Goal: Check status

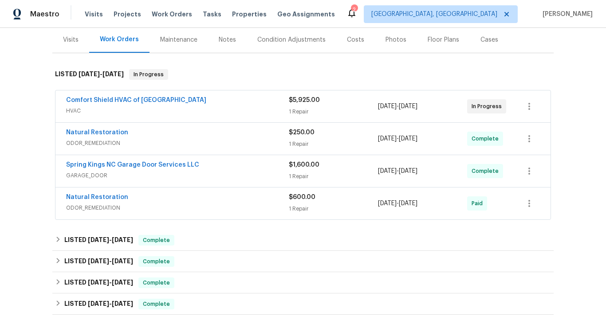
scroll to position [106, 0]
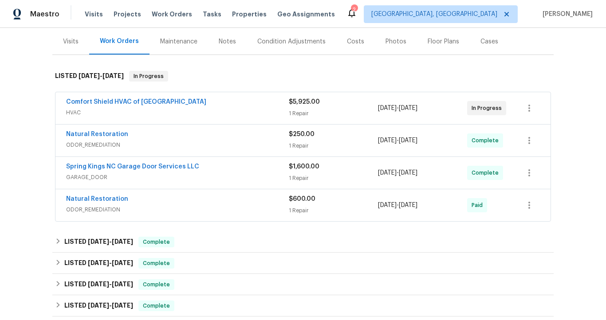
click at [148, 102] on div "Comfort Shield HVAC of [GEOGRAPHIC_DATA]" at bounding box center [177, 103] width 223 height 11
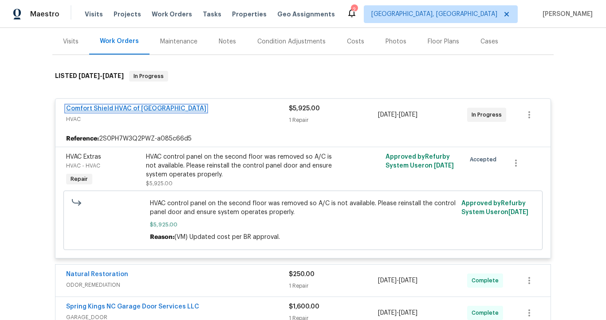
click at [135, 107] on link "Comfort Shield HVAC of [GEOGRAPHIC_DATA]" at bounding box center [136, 109] width 140 height 6
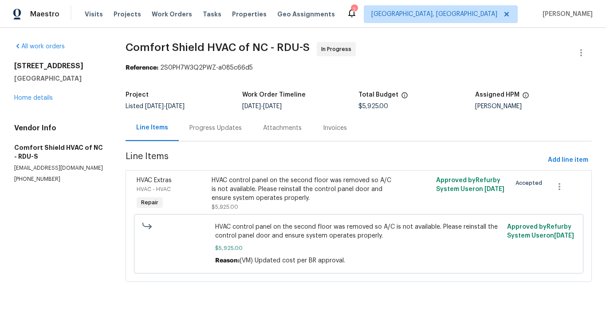
click at [206, 132] on div "Progress Updates" at bounding box center [215, 128] width 52 height 9
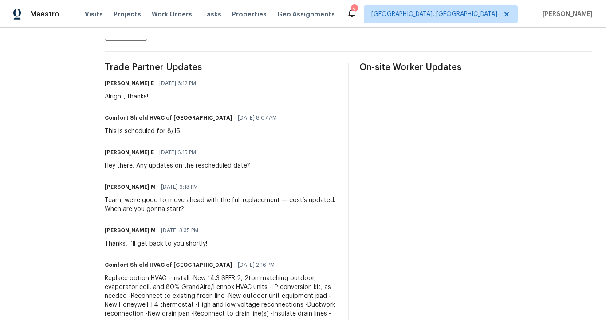
scroll to position [241, 0]
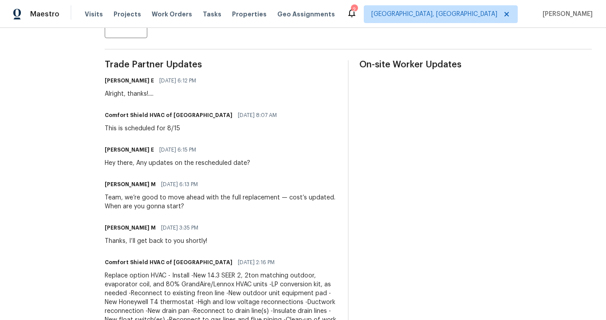
click at [177, 224] on span "[DATE] 3:35 PM" at bounding box center [179, 228] width 37 height 9
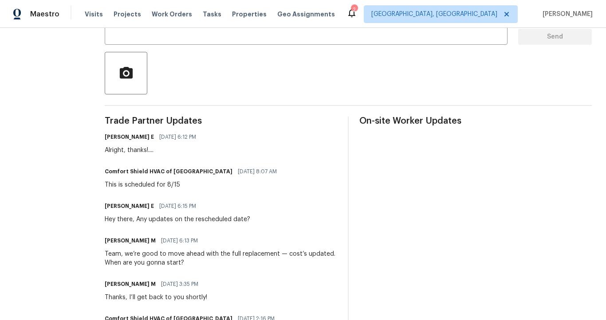
scroll to position [182, 0]
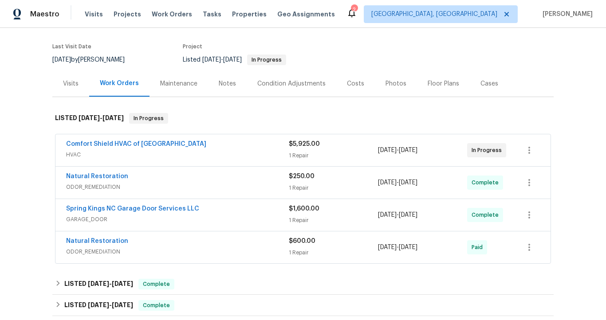
scroll to position [68, 0]
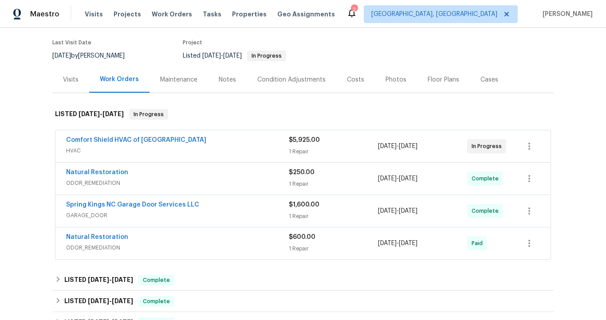
click at [211, 209] on div "Spring Kings NC Garage Door Services LLC" at bounding box center [177, 205] width 223 height 11
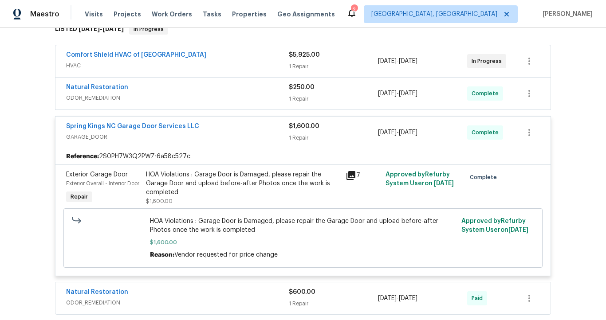
scroll to position [154, 0]
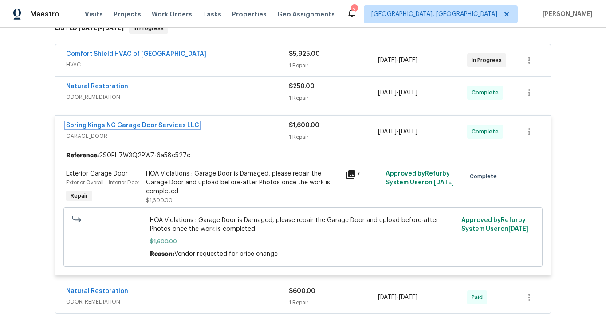
click at [147, 125] on link "Spring Kings NC Garage Door Services LLC" at bounding box center [132, 125] width 133 height 6
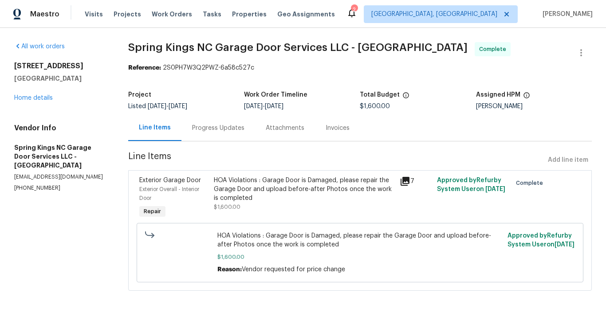
click at [204, 128] on div "Progress Updates" at bounding box center [218, 128] width 52 height 9
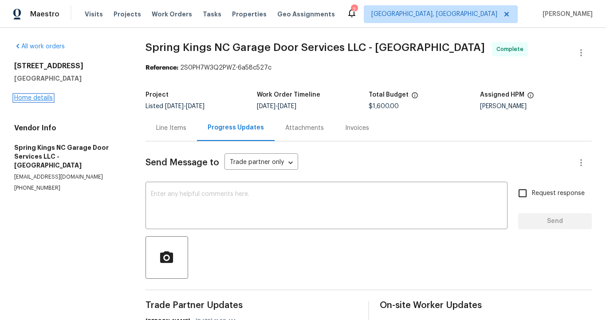
click at [45, 98] on link "Home details" at bounding box center [33, 98] width 39 height 6
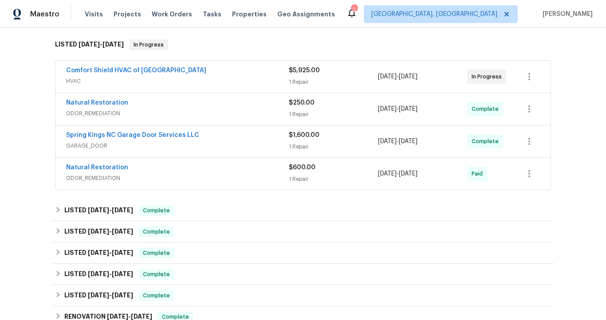
scroll to position [138, 0]
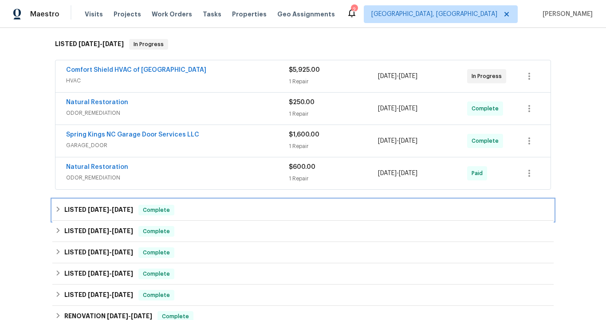
click at [119, 208] on span "[DATE]" at bounding box center [122, 210] width 21 height 6
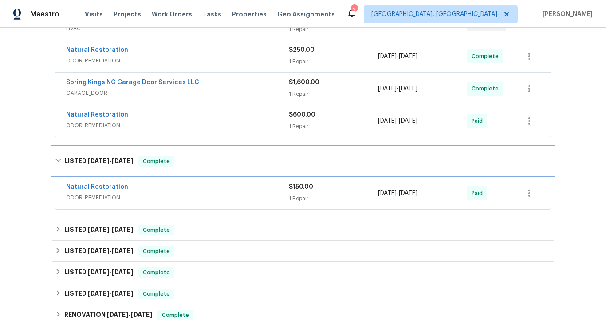
scroll to position [191, 0]
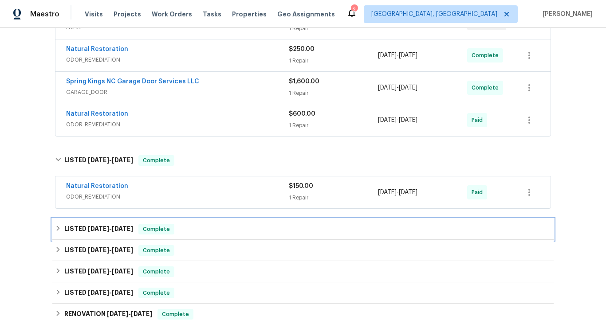
click at [112, 228] on span "[DATE]" at bounding box center [122, 229] width 21 height 6
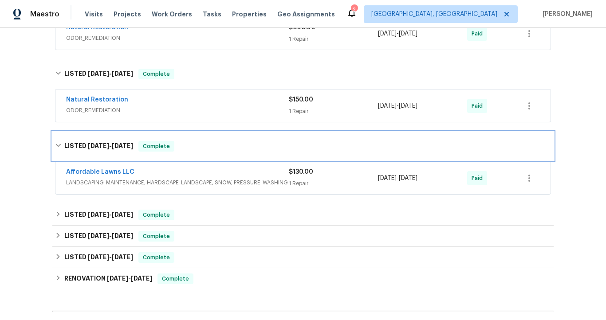
scroll to position [291, 0]
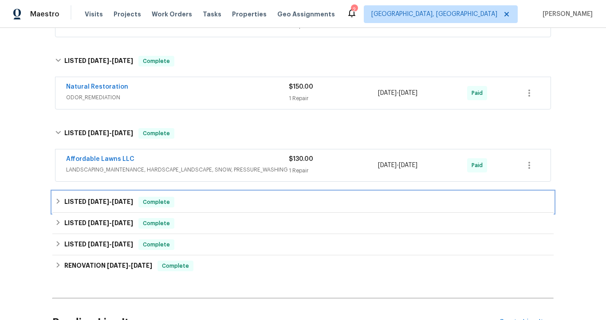
click at [114, 202] on span "[DATE]" at bounding box center [122, 202] width 21 height 6
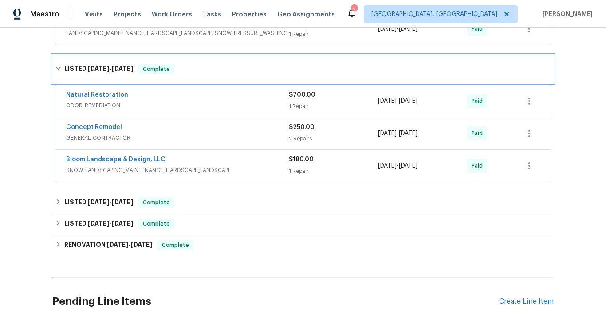
scroll to position [450, 0]
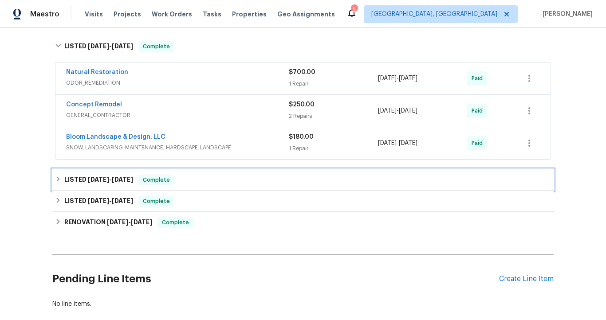
click at [129, 177] on span "[DATE]" at bounding box center [122, 180] width 21 height 6
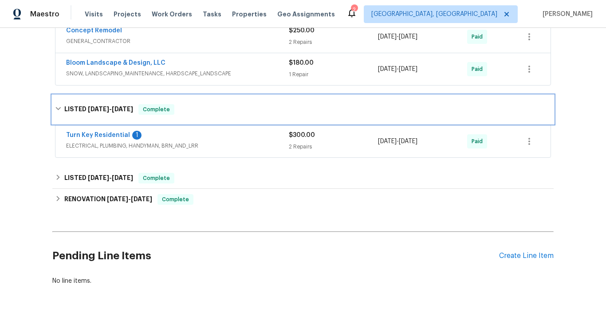
scroll to position [525, 0]
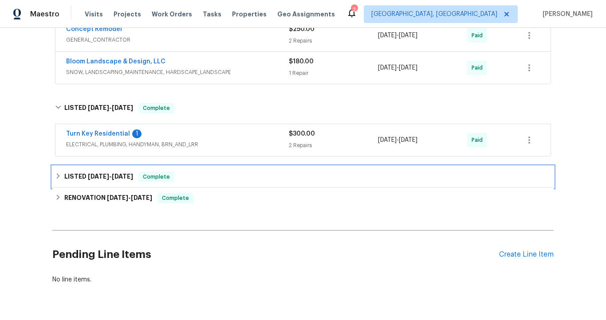
click at [117, 181] on h6 "LISTED 3/4/25 - 3/5/25" at bounding box center [98, 177] width 69 height 11
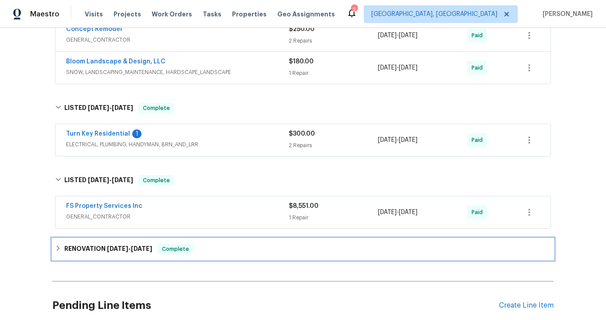
click at [127, 250] on span "1/21/25 - 3/3/25" at bounding box center [129, 249] width 45 height 6
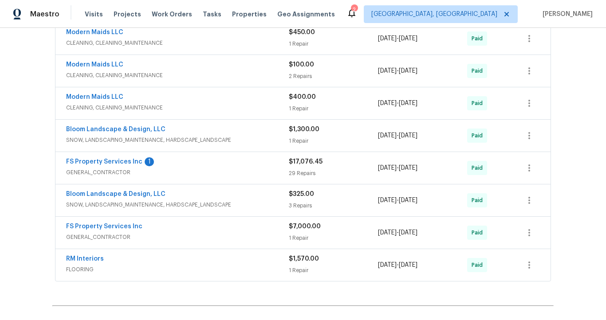
scroll to position [792, 0]
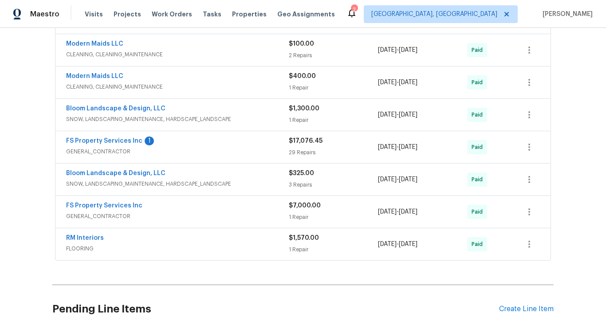
click at [160, 241] on div "RM Interiors" at bounding box center [177, 239] width 223 height 11
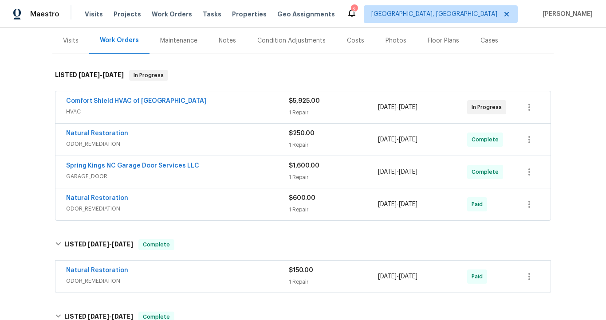
scroll to position [0, 0]
